Goal: Obtain resource: Download file/media

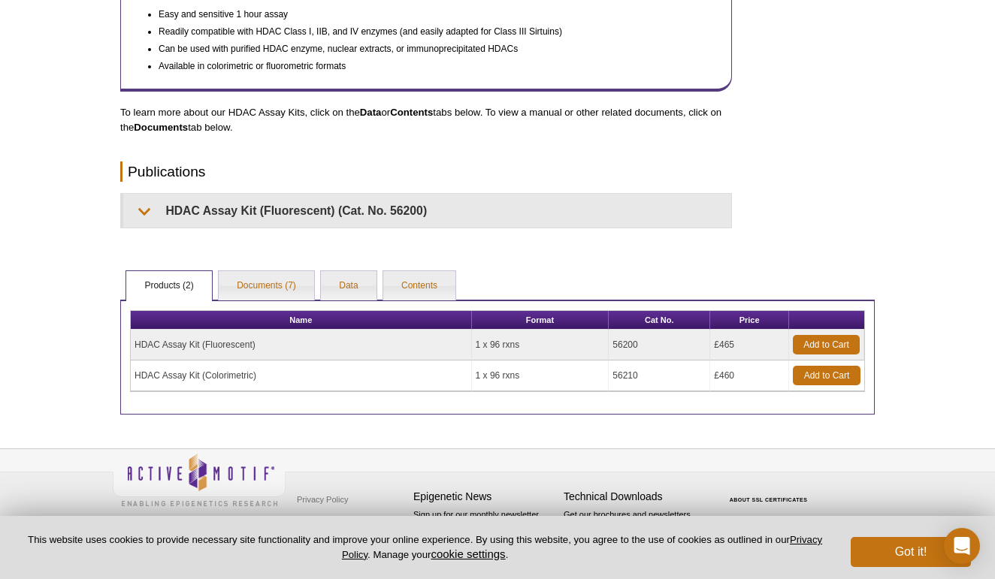
scroll to position [618, 0]
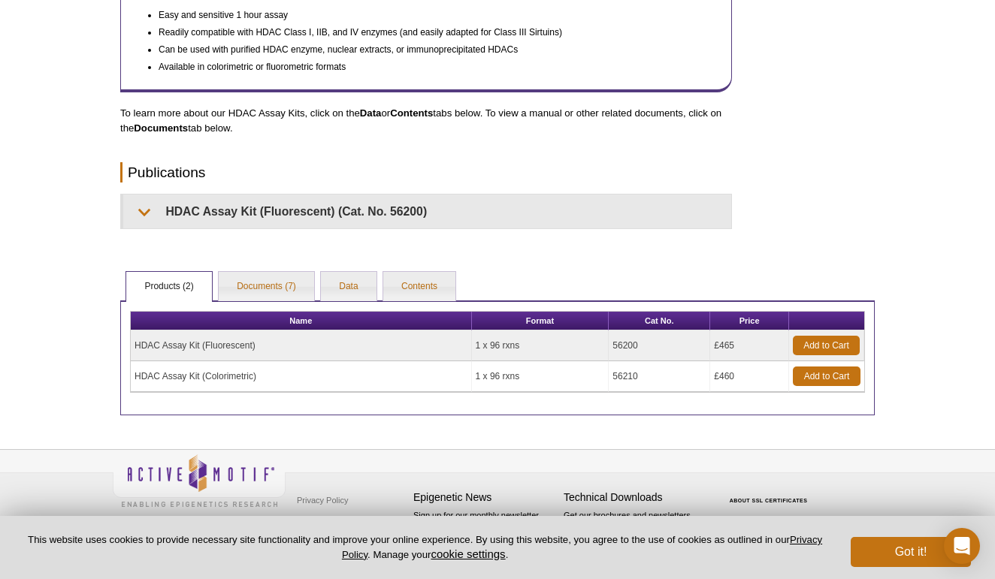
click at [183, 346] on td "HDAC Assay Kit (Fluorescent)" at bounding box center [301, 346] width 341 height 31
click at [285, 350] on td "HDAC Assay Kit (Fluorescent)" at bounding box center [301, 346] width 341 height 31
click at [623, 348] on td "56200" at bounding box center [659, 346] width 101 height 31
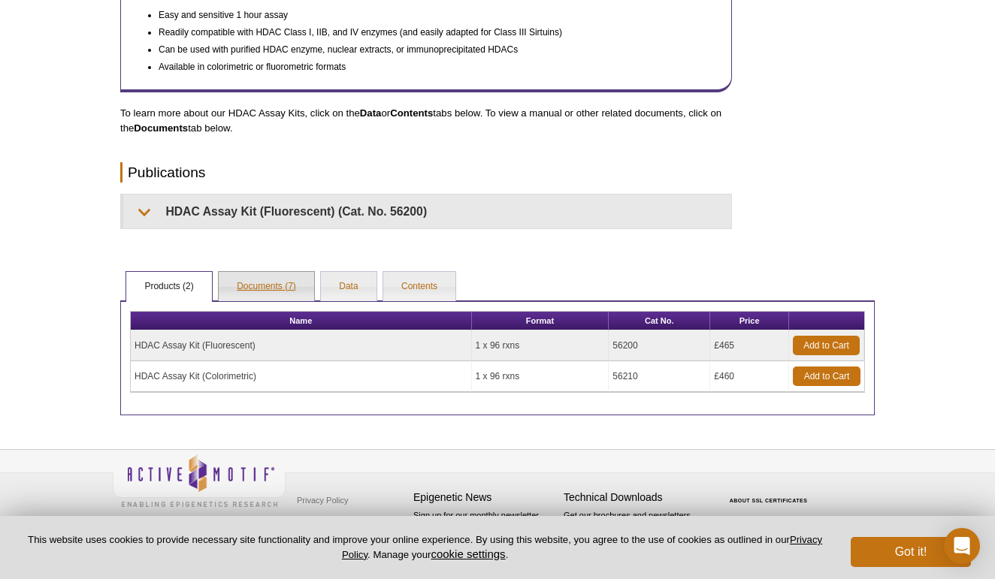
click at [292, 287] on link "Documents (7)" at bounding box center [266, 287] width 95 height 30
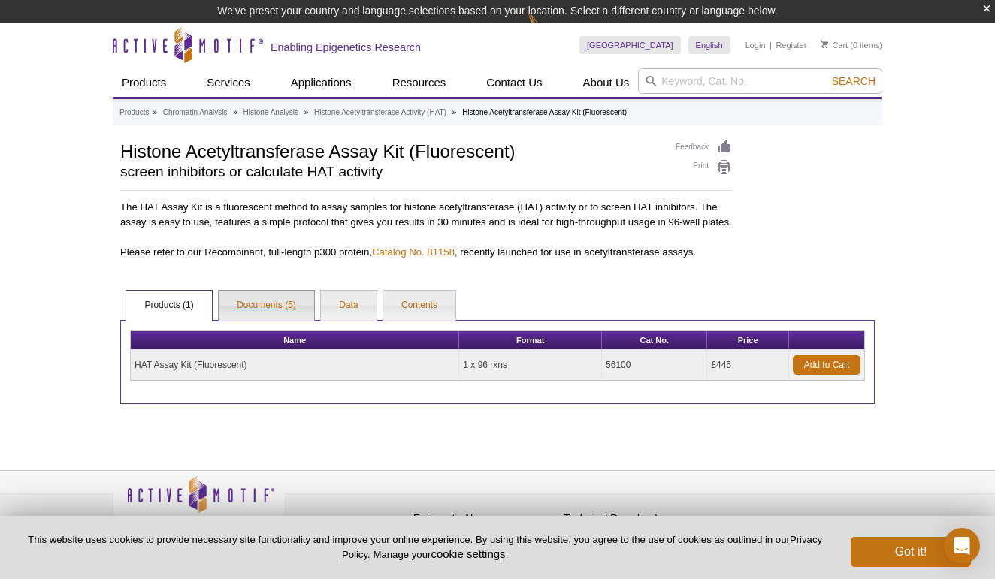
click at [257, 321] on link "Documents (5)" at bounding box center [266, 306] width 95 height 30
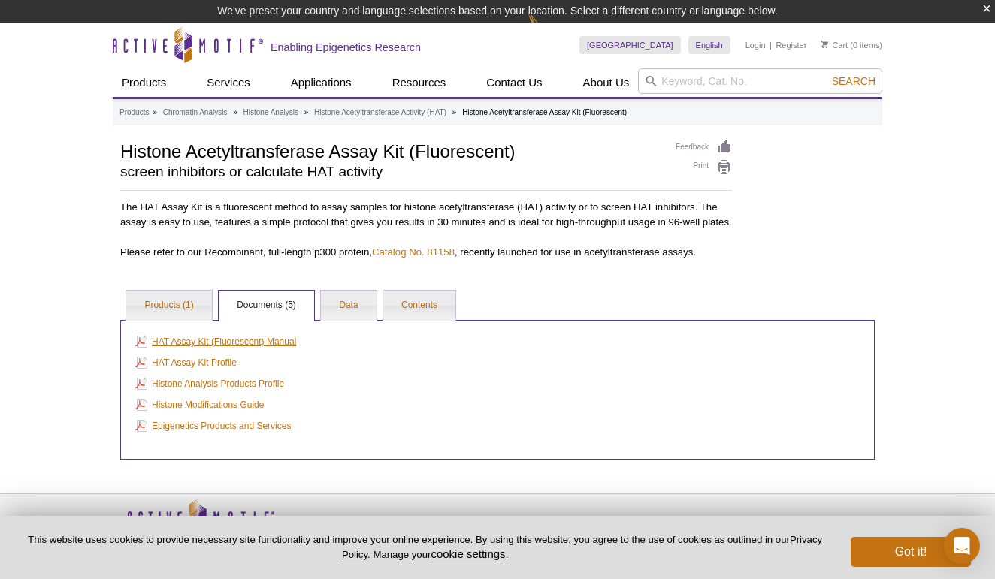
click at [255, 350] on link "HAT Assay Kit (Fluorescent) Manual" at bounding box center [215, 342] width 161 height 17
